Goal: Task Accomplishment & Management: Use online tool/utility

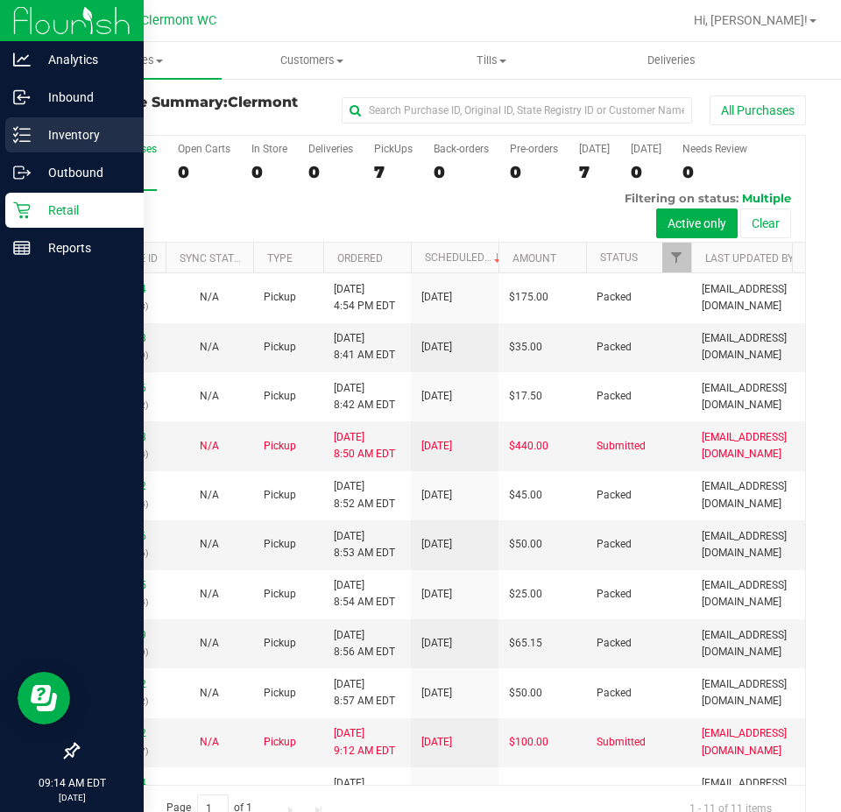
click at [67, 141] on p "Inventory" at bounding box center [83, 134] width 105 height 21
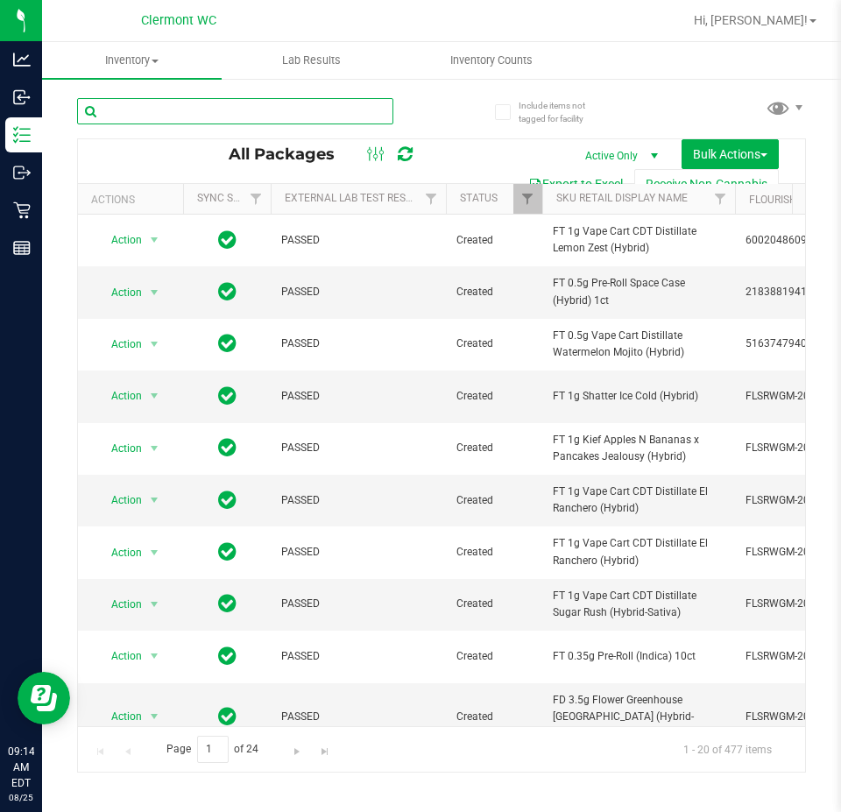
click at [296, 114] on input "text" at bounding box center [235, 111] width 316 height 26
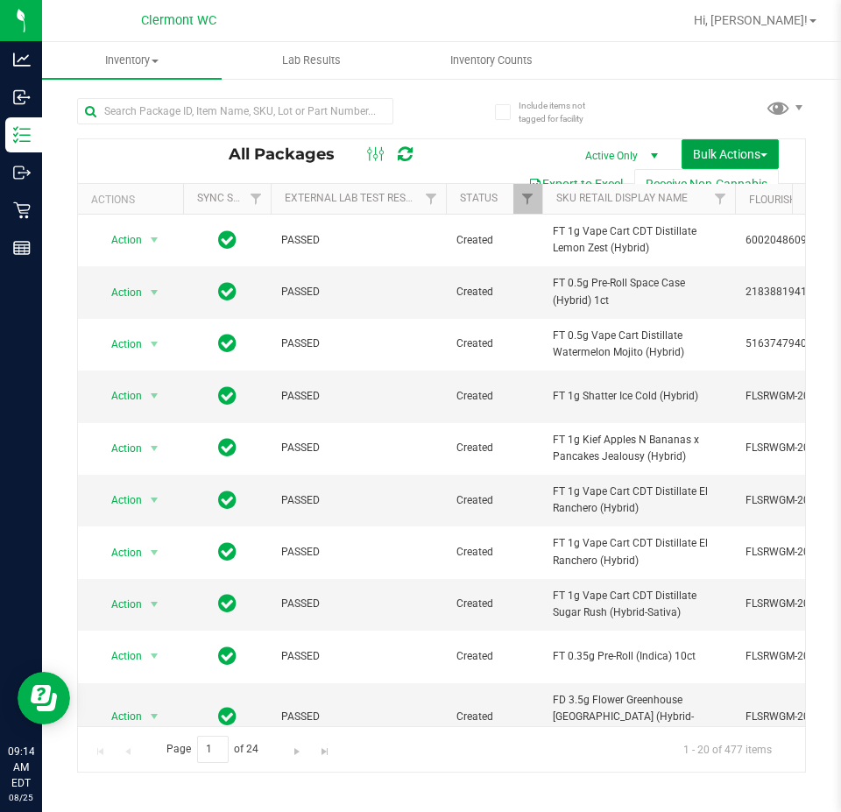
click at [765, 148] on span "Bulk Actions" at bounding box center [730, 154] width 74 height 14
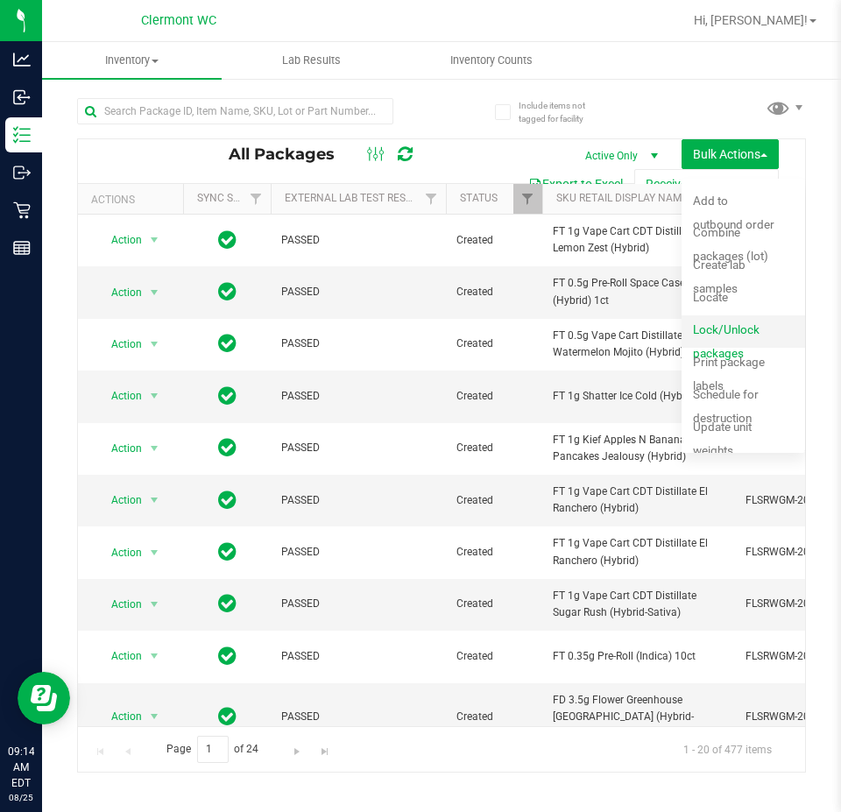
click at [726, 323] on span "Lock/Unlock packages" at bounding box center [726, 341] width 67 height 38
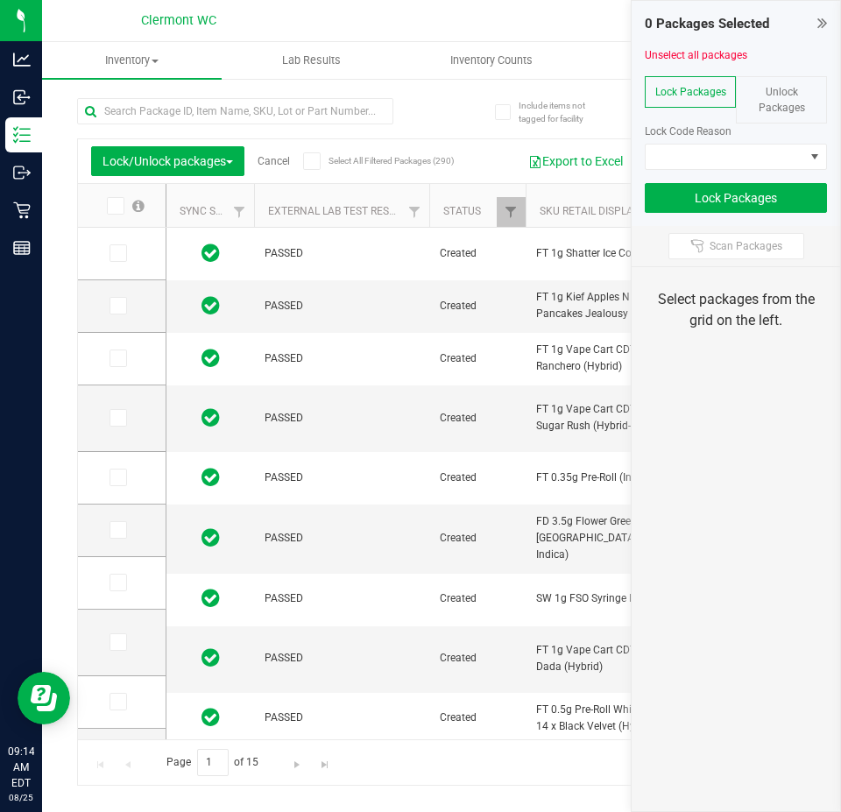
click at [775, 104] on span "Unlock Packages" at bounding box center [782, 100] width 46 height 28
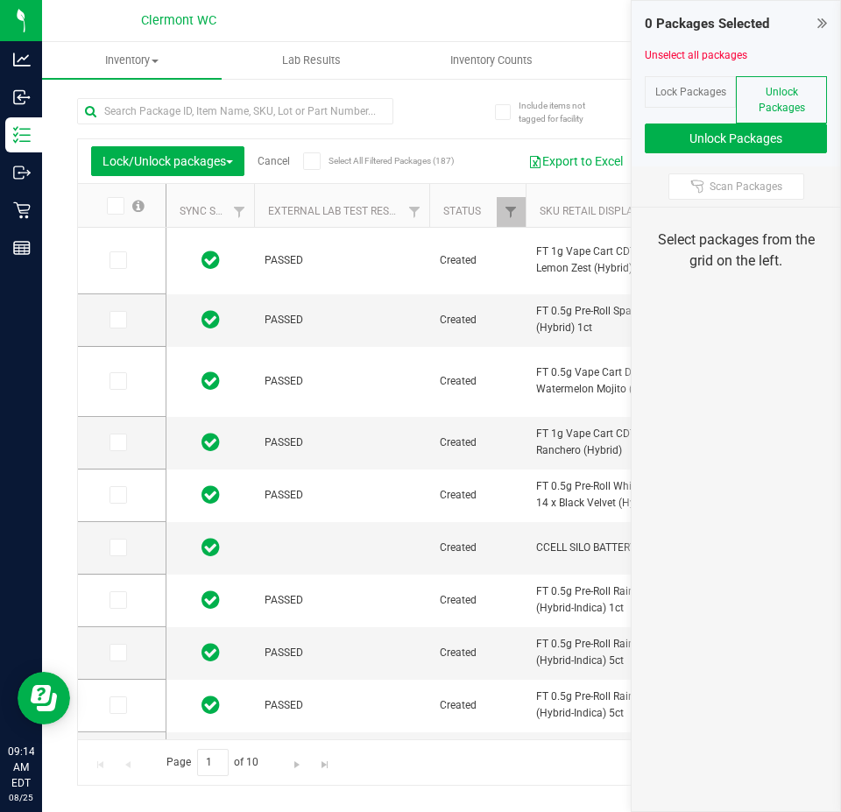
click at [792, 101] on span "Unlock Packages" at bounding box center [782, 100] width 46 height 28
click at [769, 189] on span "Scan Packages" at bounding box center [746, 187] width 73 height 14
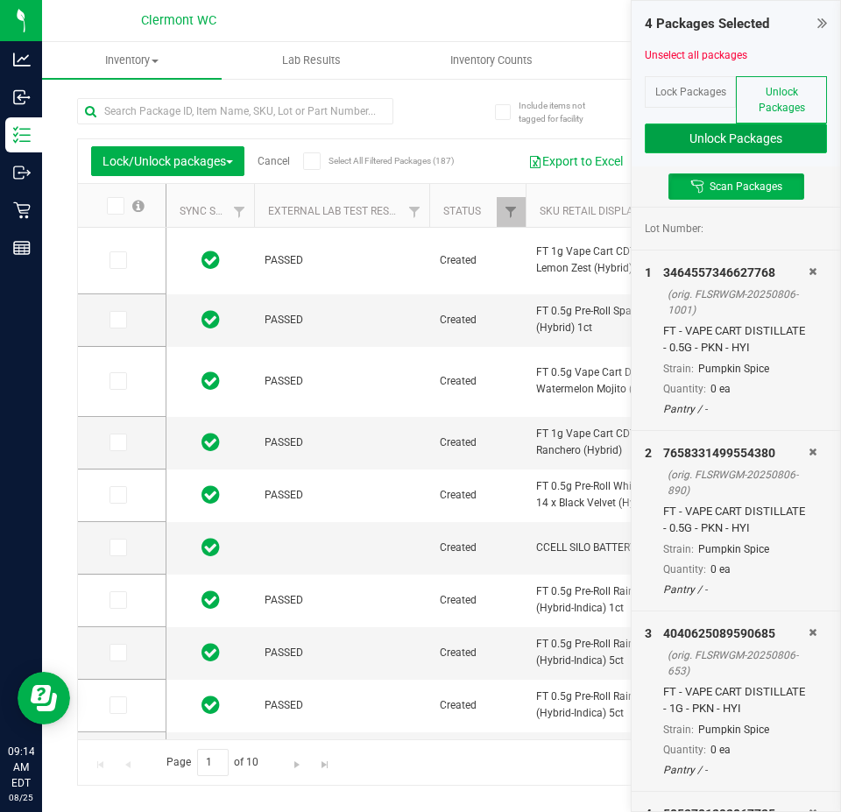
click at [741, 134] on button "Unlock Packages" at bounding box center [736, 139] width 182 height 30
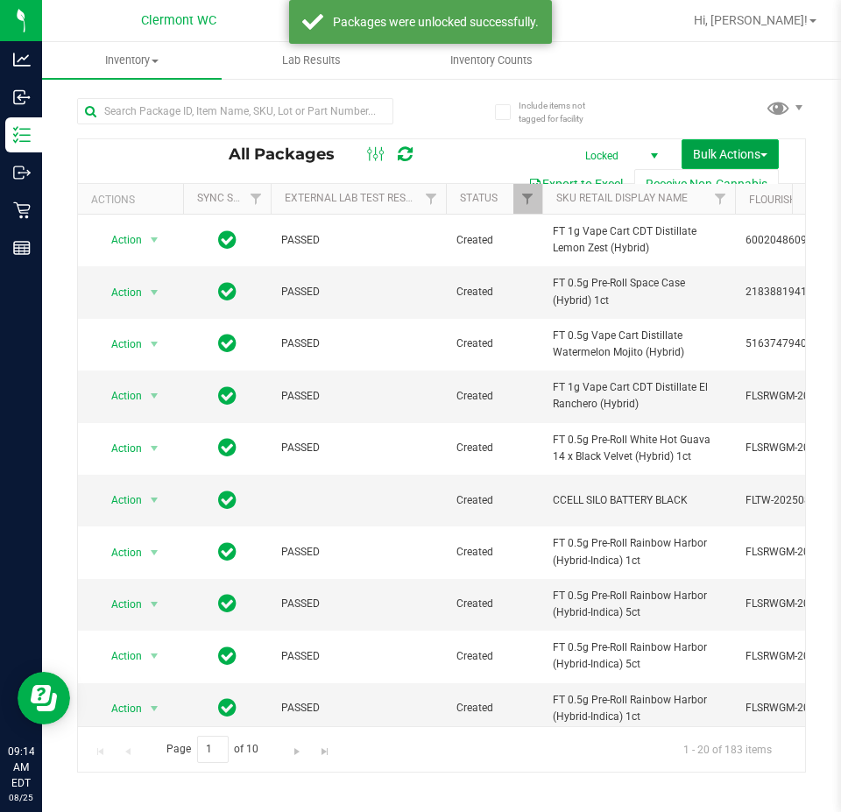
click at [709, 147] on span "Bulk Actions" at bounding box center [730, 154] width 74 height 14
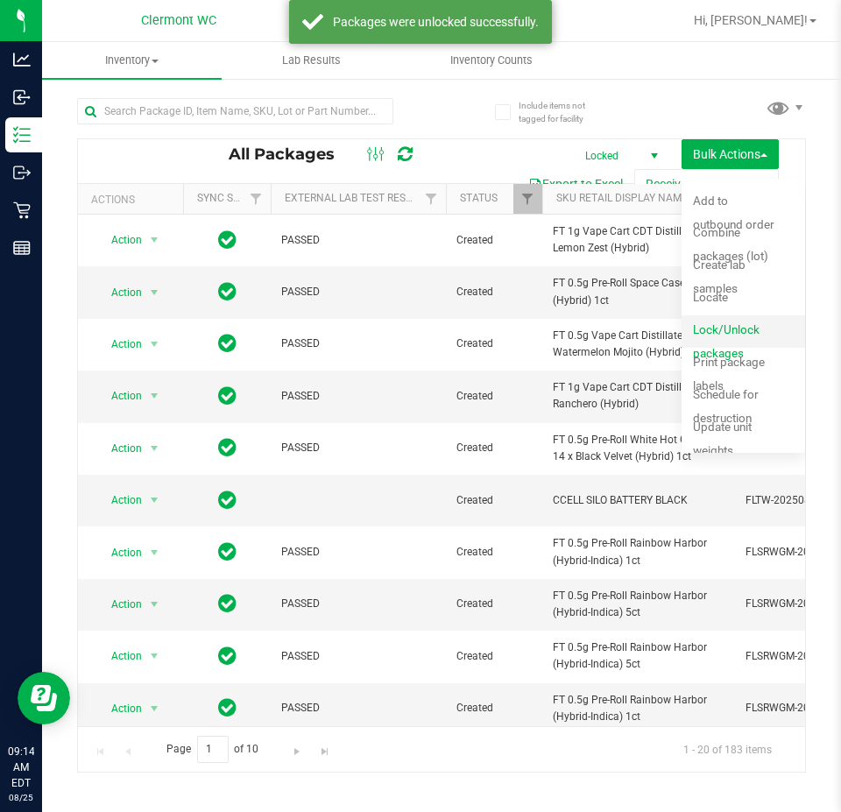
click at [757, 334] on div "Lock/Unlock packages" at bounding box center [747, 332] width 109 height 28
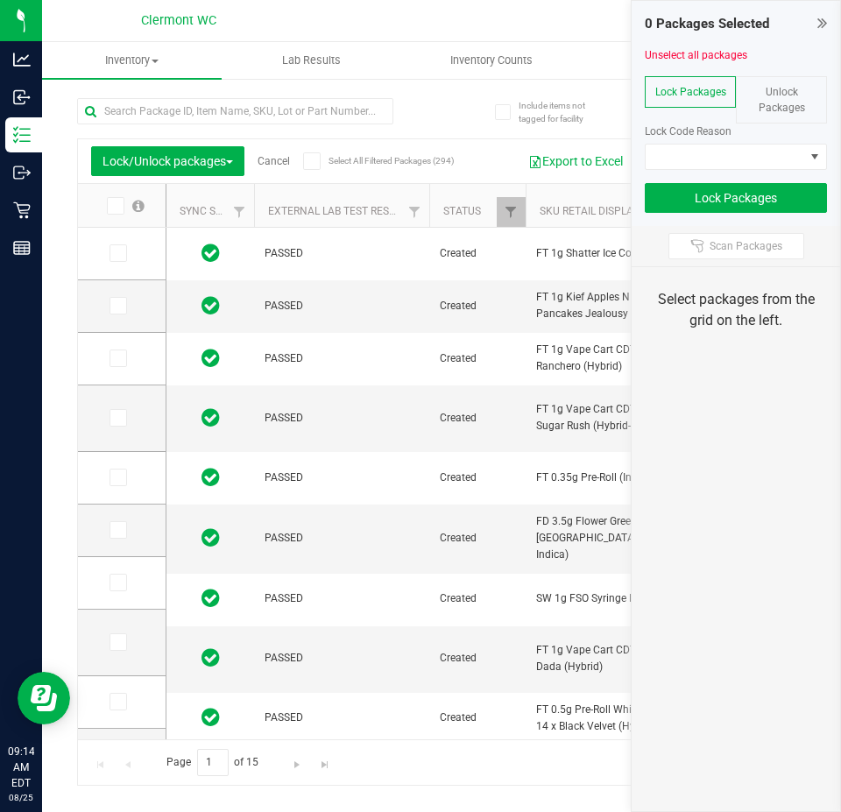
click at [694, 93] on span "Lock Packages" at bounding box center [691, 92] width 71 height 12
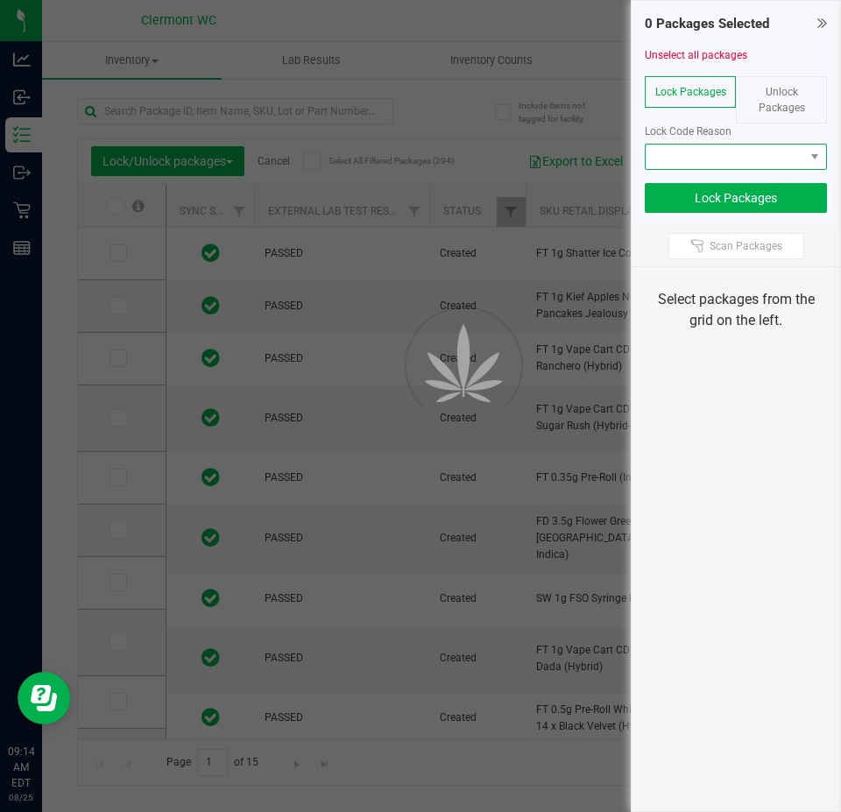
click at [726, 166] on span at bounding box center [725, 157] width 159 height 25
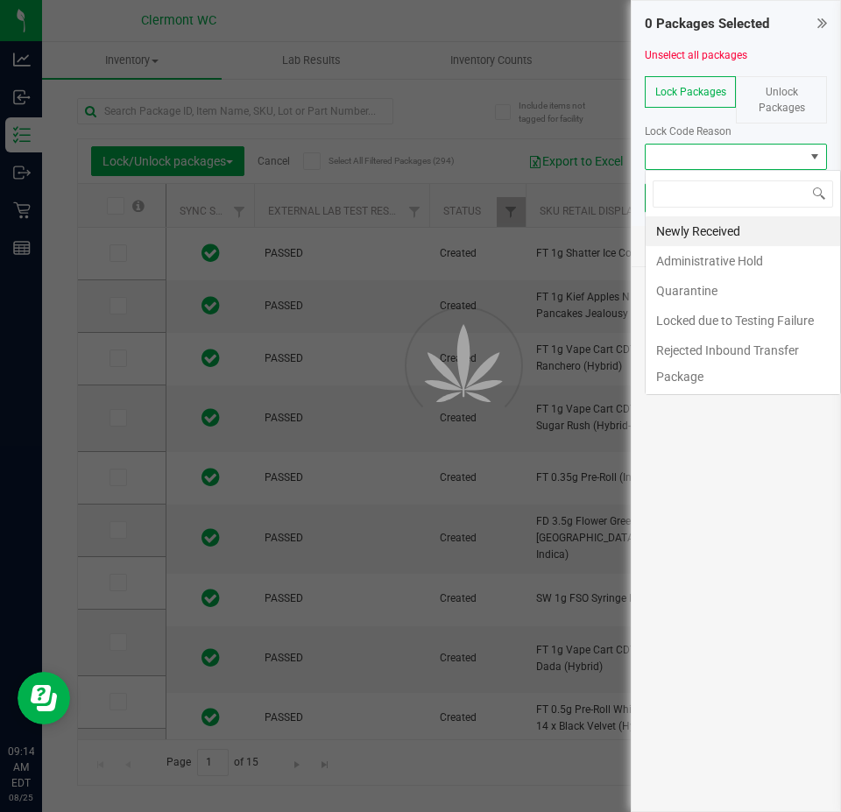
scroll to position [26, 182]
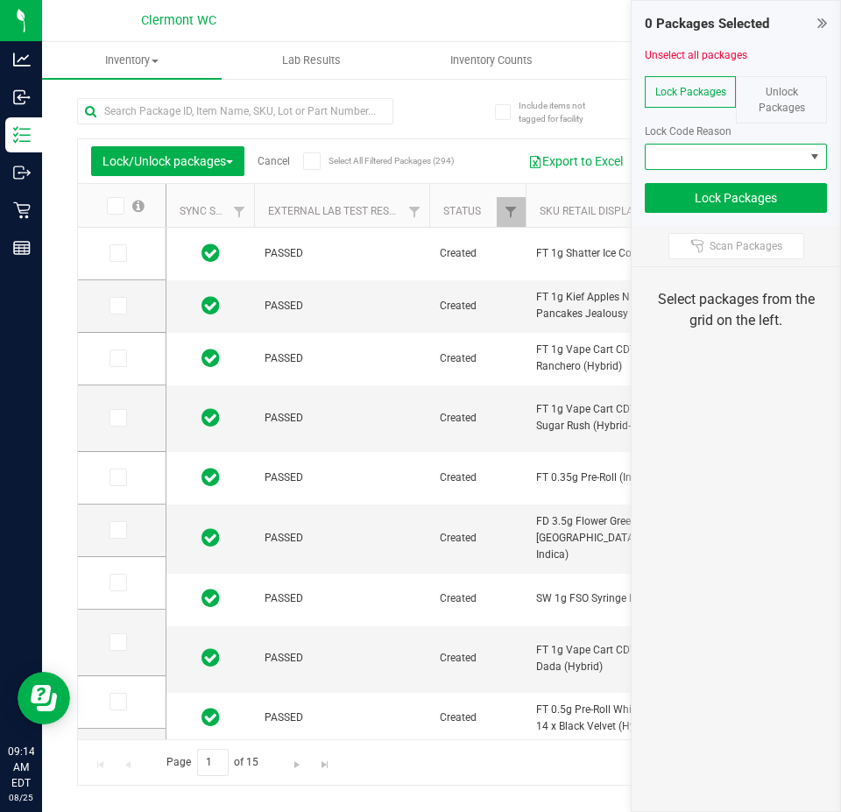
click at [741, 161] on span at bounding box center [725, 157] width 159 height 25
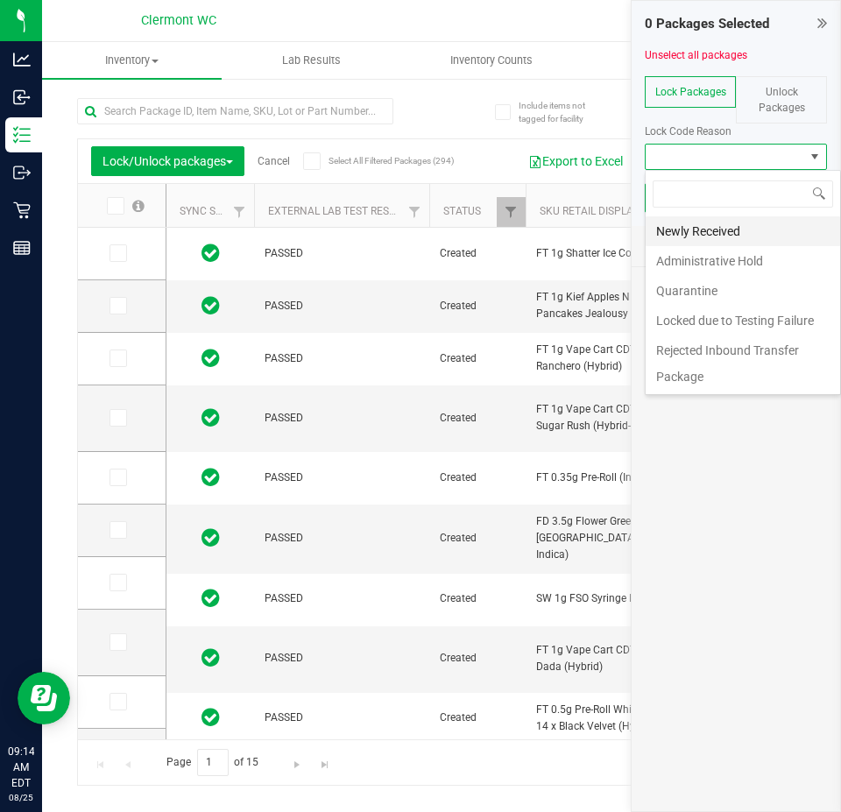
click at [749, 234] on li "Newly Received" at bounding box center [743, 231] width 195 height 30
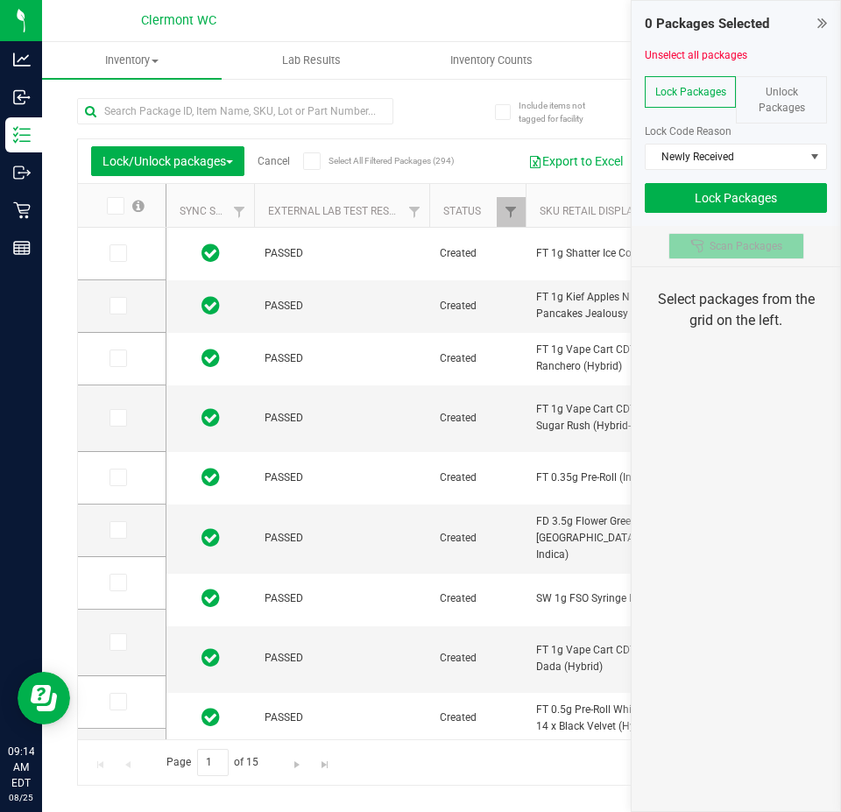
click at [759, 250] on span "Scan Packages" at bounding box center [746, 246] width 73 height 14
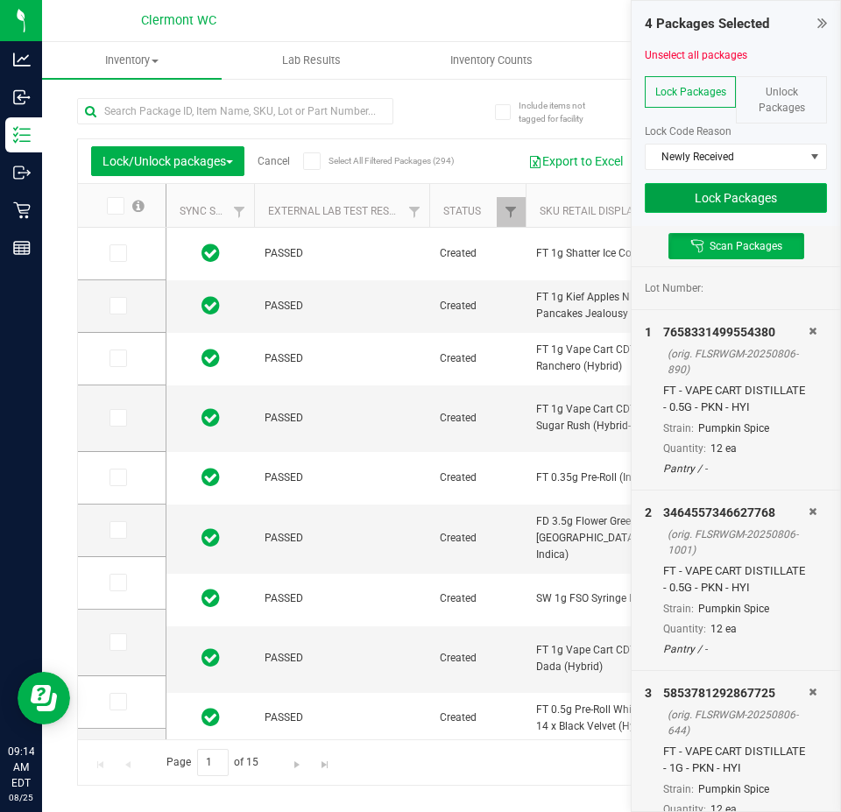
click at [739, 204] on button "Lock Packages" at bounding box center [736, 198] width 182 height 30
